Goal: Check status

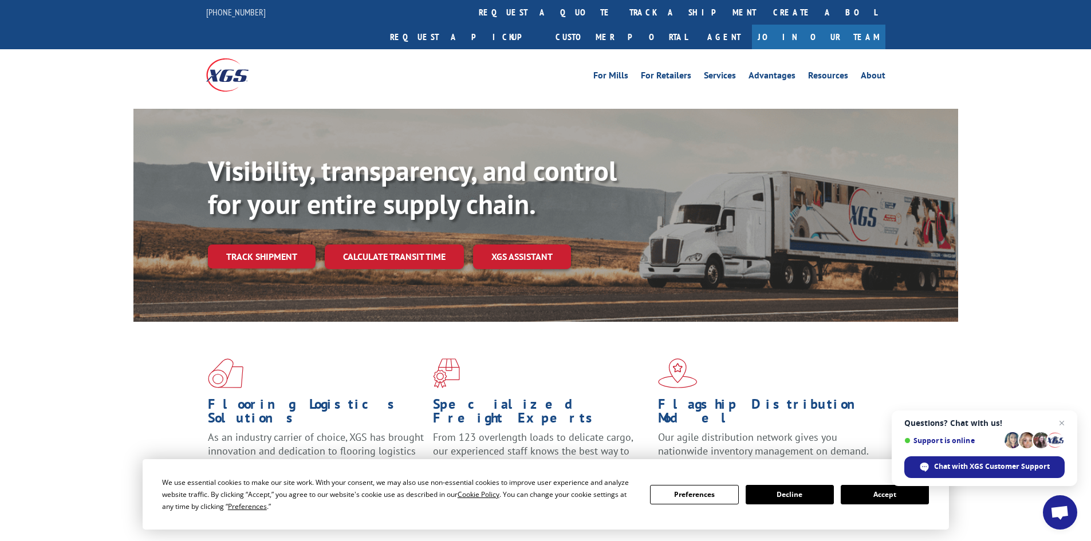
click at [621, 11] on link "track a shipment" at bounding box center [693, 12] width 144 height 25
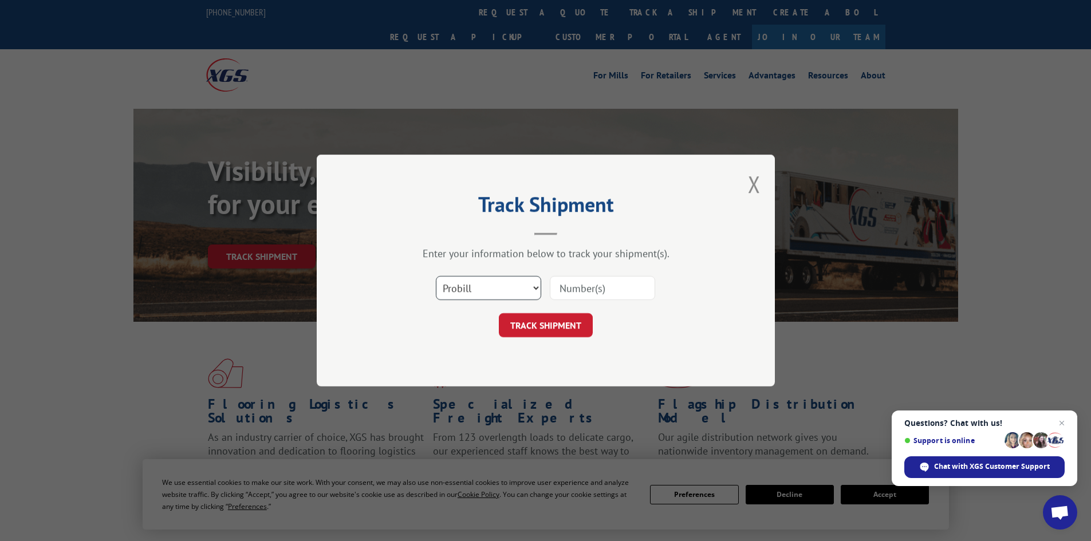
click at [532, 290] on select "Select category... Probill BOL PO" at bounding box center [488, 288] width 105 height 24
select select "bol"
click at [436, 276] on select "Select category... Probill BOL PO" at bounding box center [488, 288] width 105 height 24
click at [585, 294] on input at bounding box center [602, 288] width 105 height 24
type input "2838640"
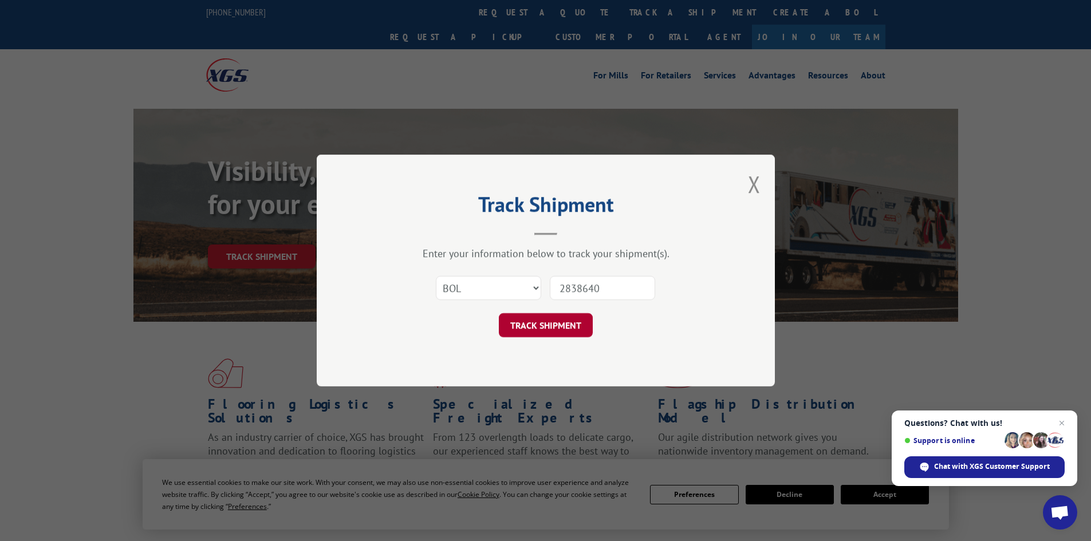
click at [548, 326] on button "TRACK SHIPMENT" at bounding box center [546, 325] width 94 height 24
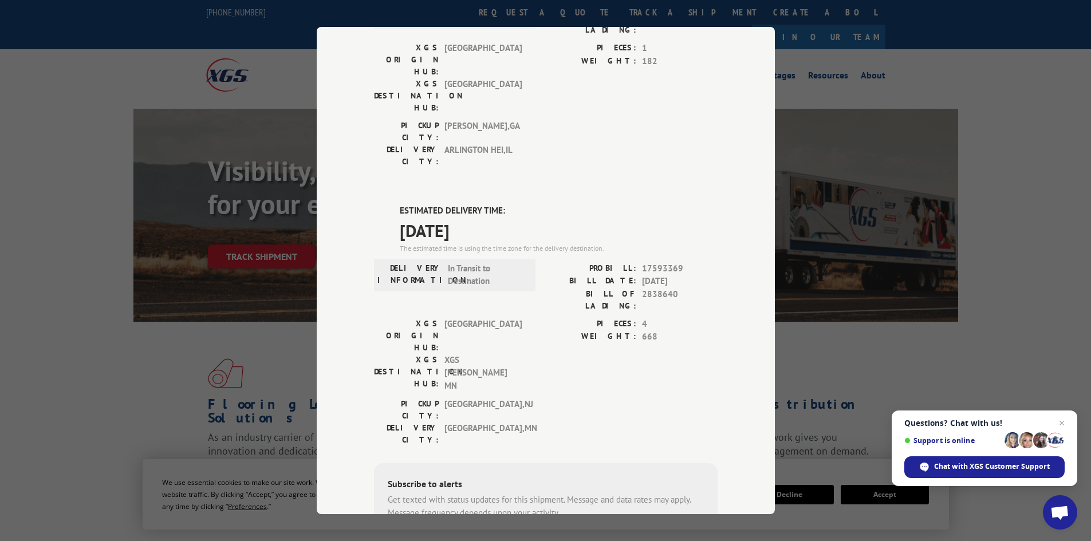
scroll to position [172, 0]
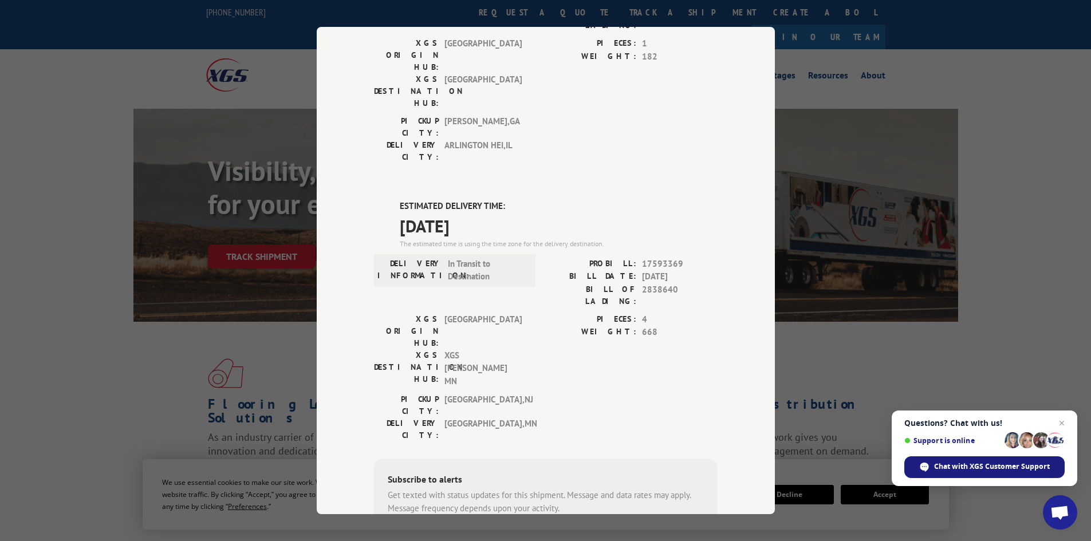
click at [974, 469] on span "Chat with XGS Customer Support" at bounding box center [992, 466] width 116 height 10
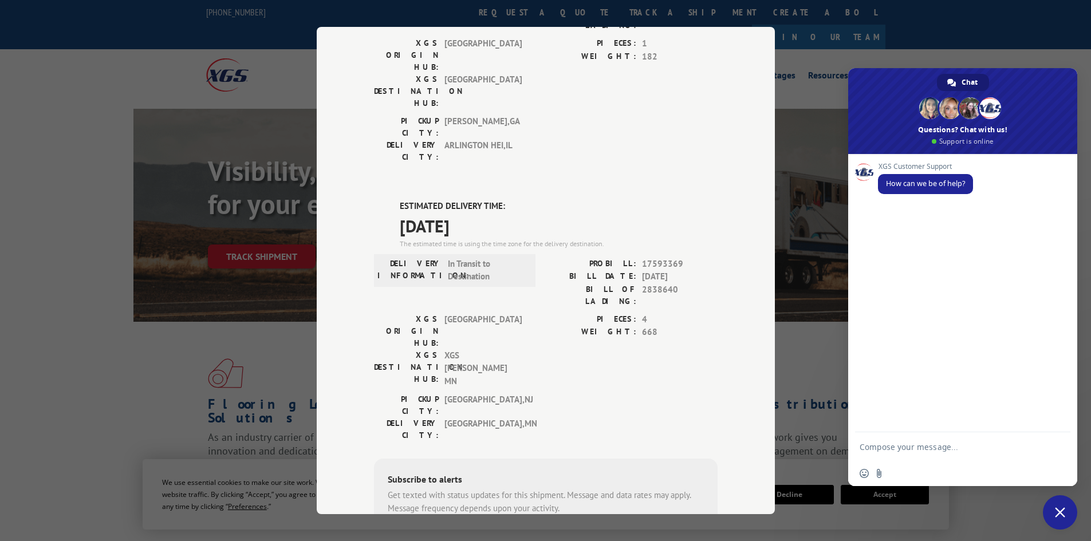
scroll to position [0, 0]
type textarea "BOL-2838640 tracking this order to see when it might be delivered"
click at [1051, 437] on span "Send" at bounding box center [1056, 436] width 19 height 19
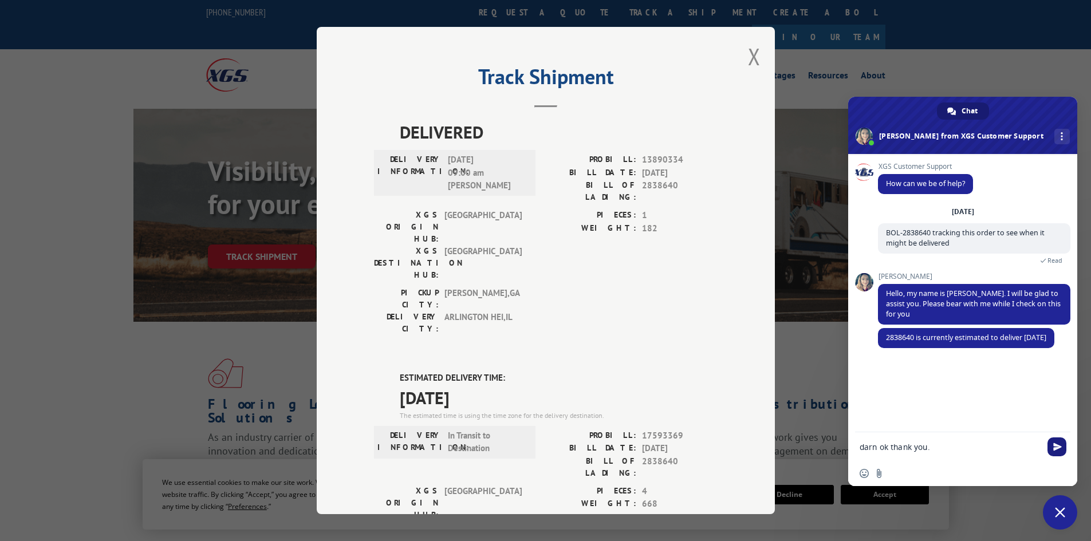
type textarea "darn ok thank you."
click at [1063, 445] on span "Send" at bounding box center [1056, 446] width 19 height 19
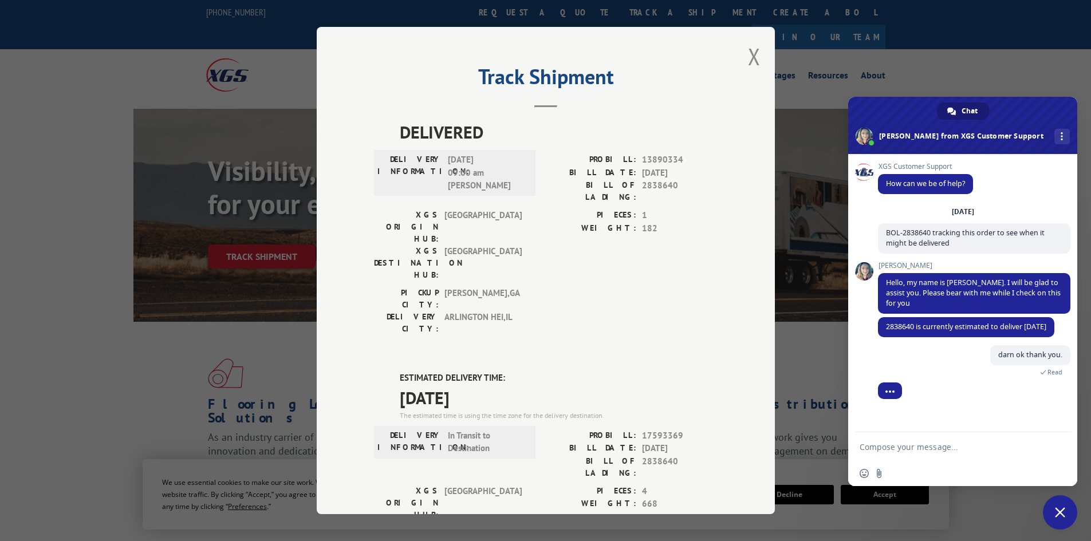
scroll to position [17, 0]
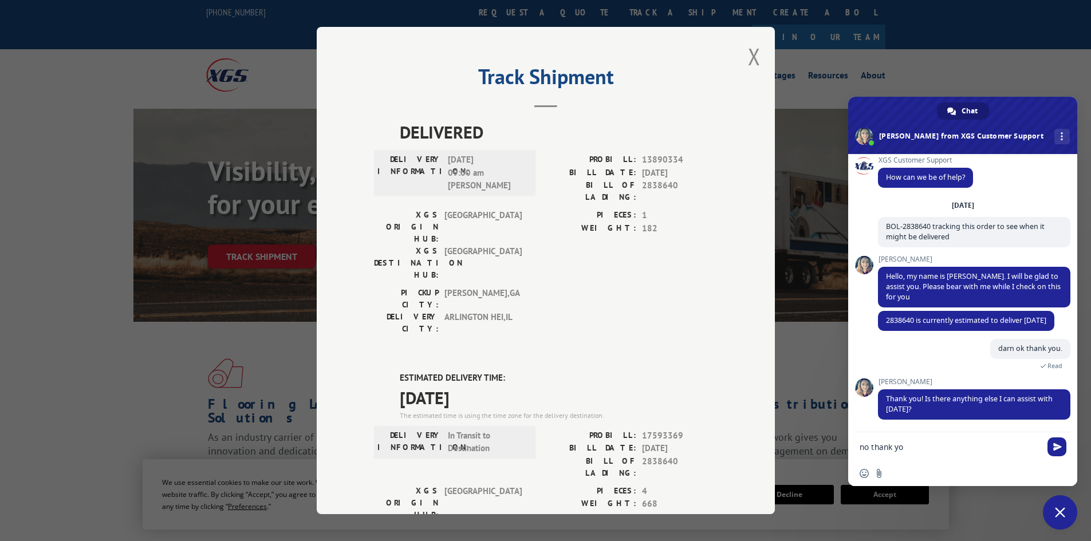
type textarea "no thank you"
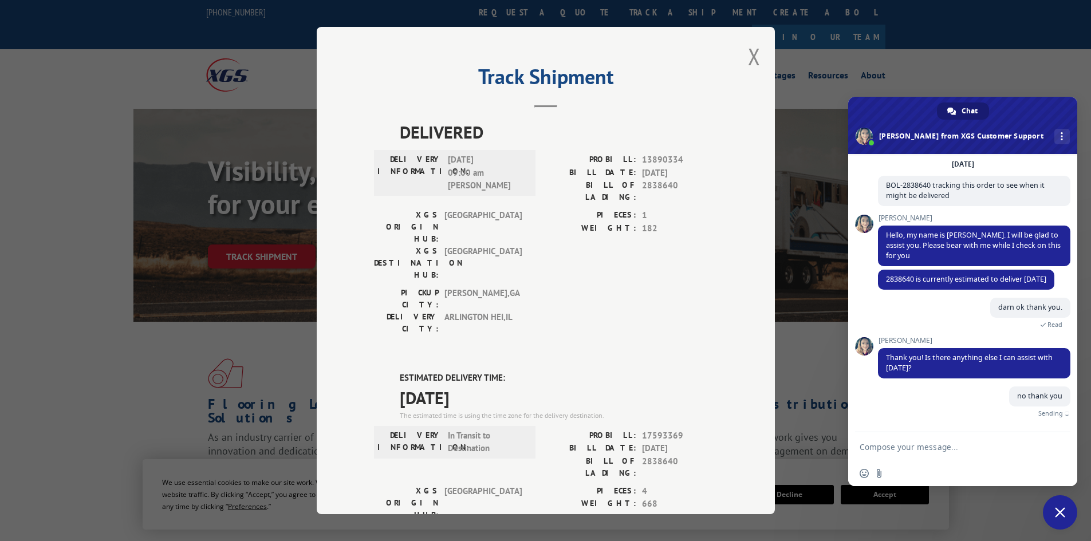
scroll to position [45, 0]
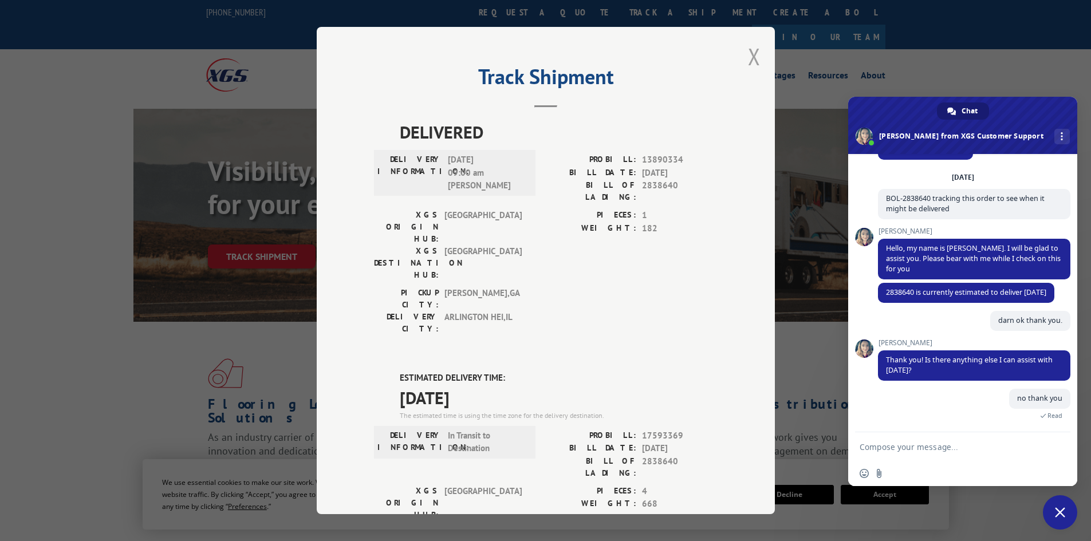
click at [749, 60] on button "Close modal" at bounding box center [754, 56] width 13 height 30
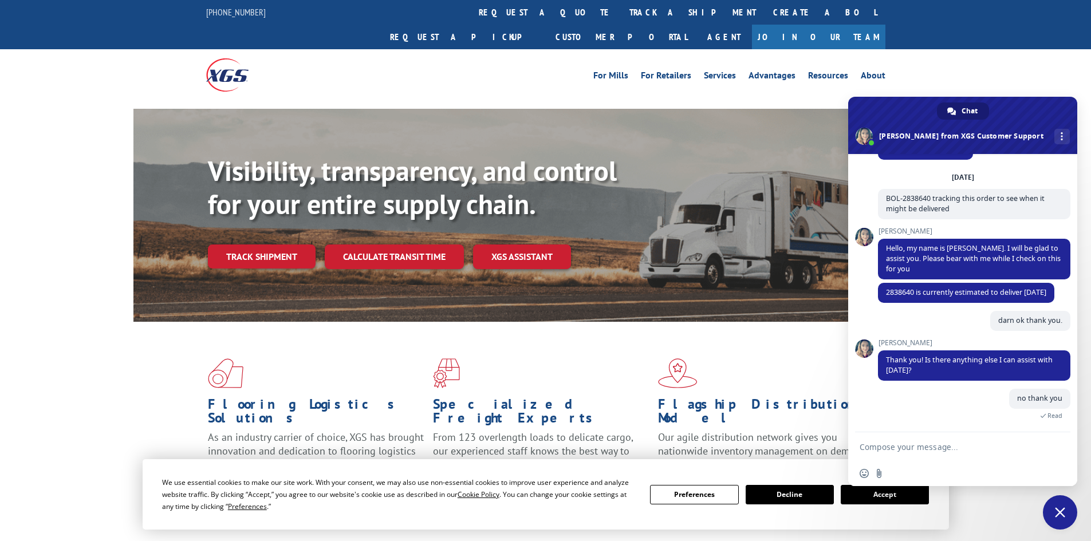
click at [1065, 509] on span "Close chat" at bounding box center [1060, 512] width 34 height 34
